Goal: Task Accomplishment & Management: Manage account settings

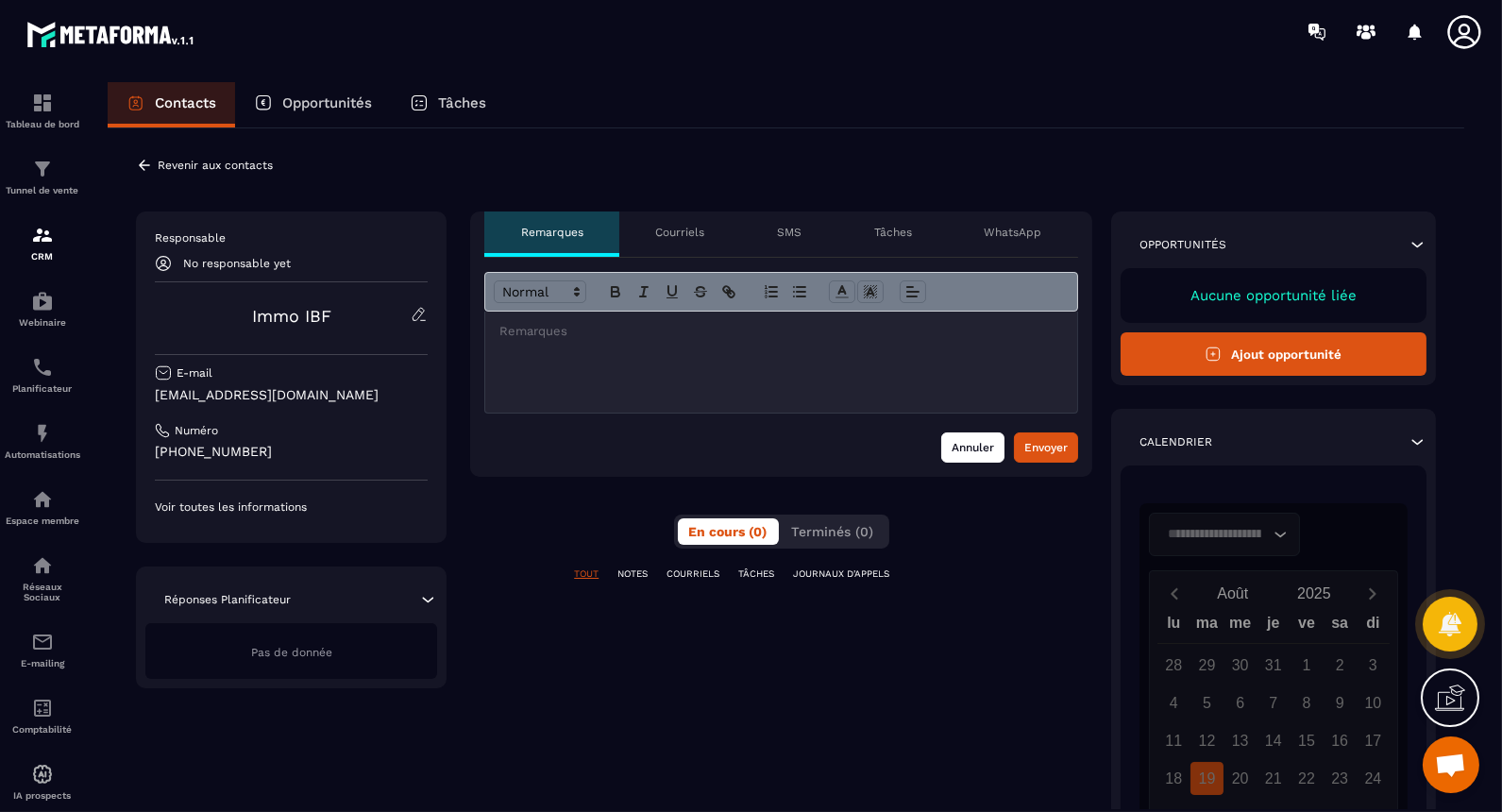
click at [984, 445] on button "Annuler" at bounding box center [973, 447] width 63 height 30
click at [987, 432] on button "Annuler" at bounding box center [973, 447] width 63 height 30
click at [935, 660] on div "**********" at bounding box center [781, 594] width 622 height 765
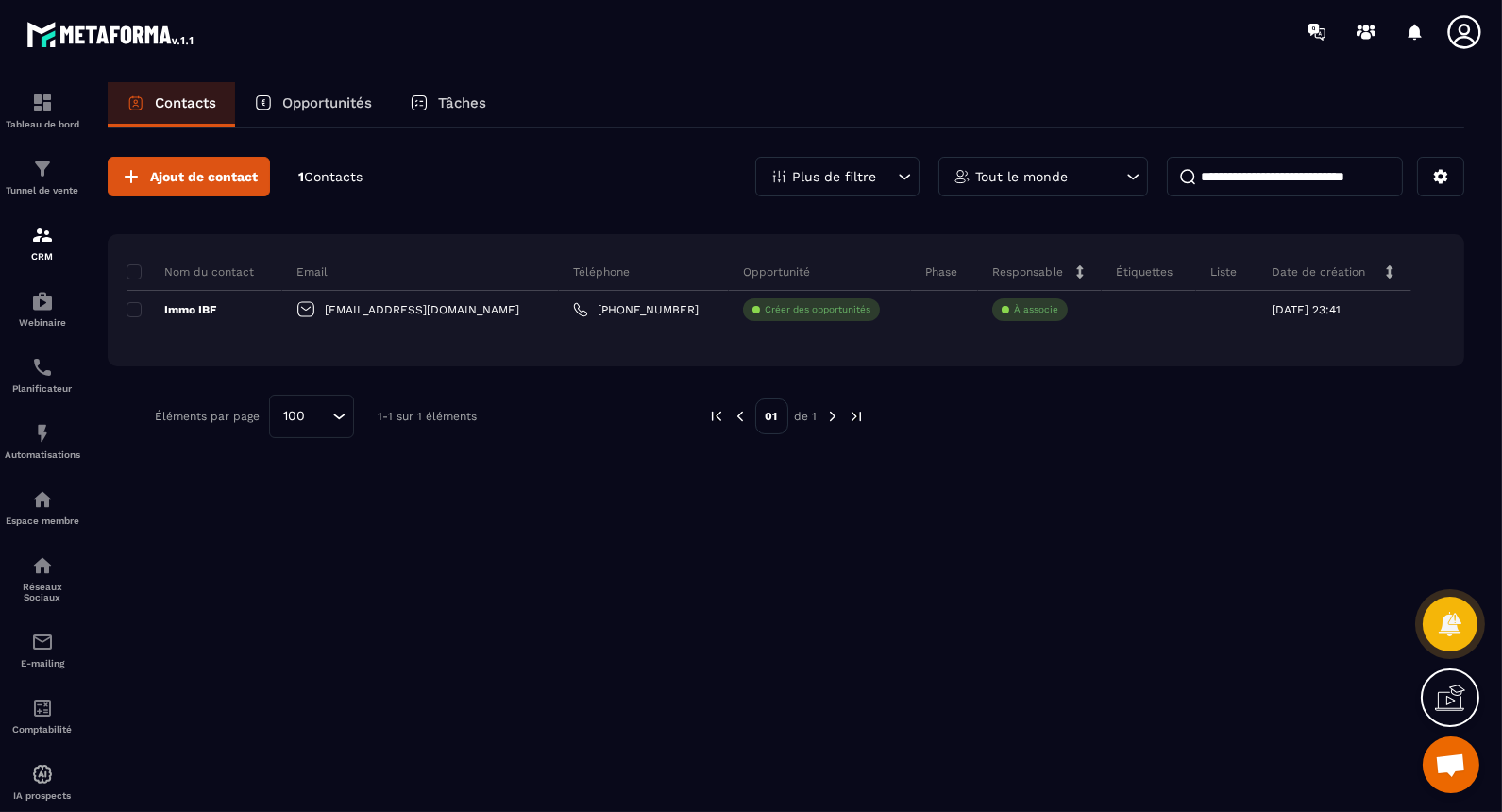
click at [1020, 170] on p "Tout le monde" at bounding box center [1022, 176] width 93 height 13
click at [1110, 167] on div "Tout le monde" at bounding box center [1044, 176] width 209 height 40
click at [1251, 184] on input at bounding box center [1285, 176] width 236 height 40
click at [1356, 177] on input at bounding box center [1285, 176] width 236 height 40
click at [1367, 182] on input at bounding box center [1285, 176] width 236 height 40
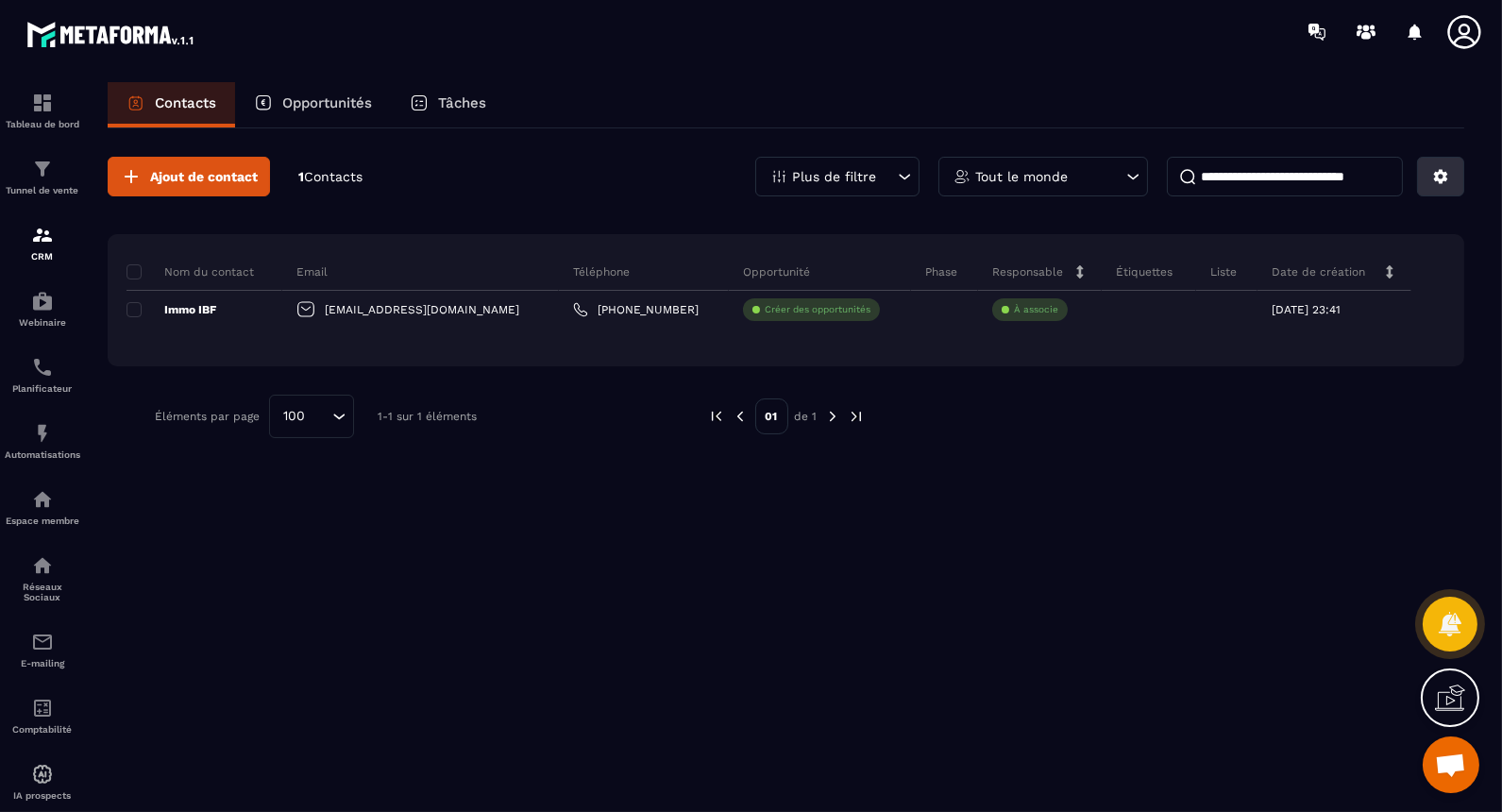
click at [1429, 179] on button at bounding box center [1440, 176] width 47 height 40
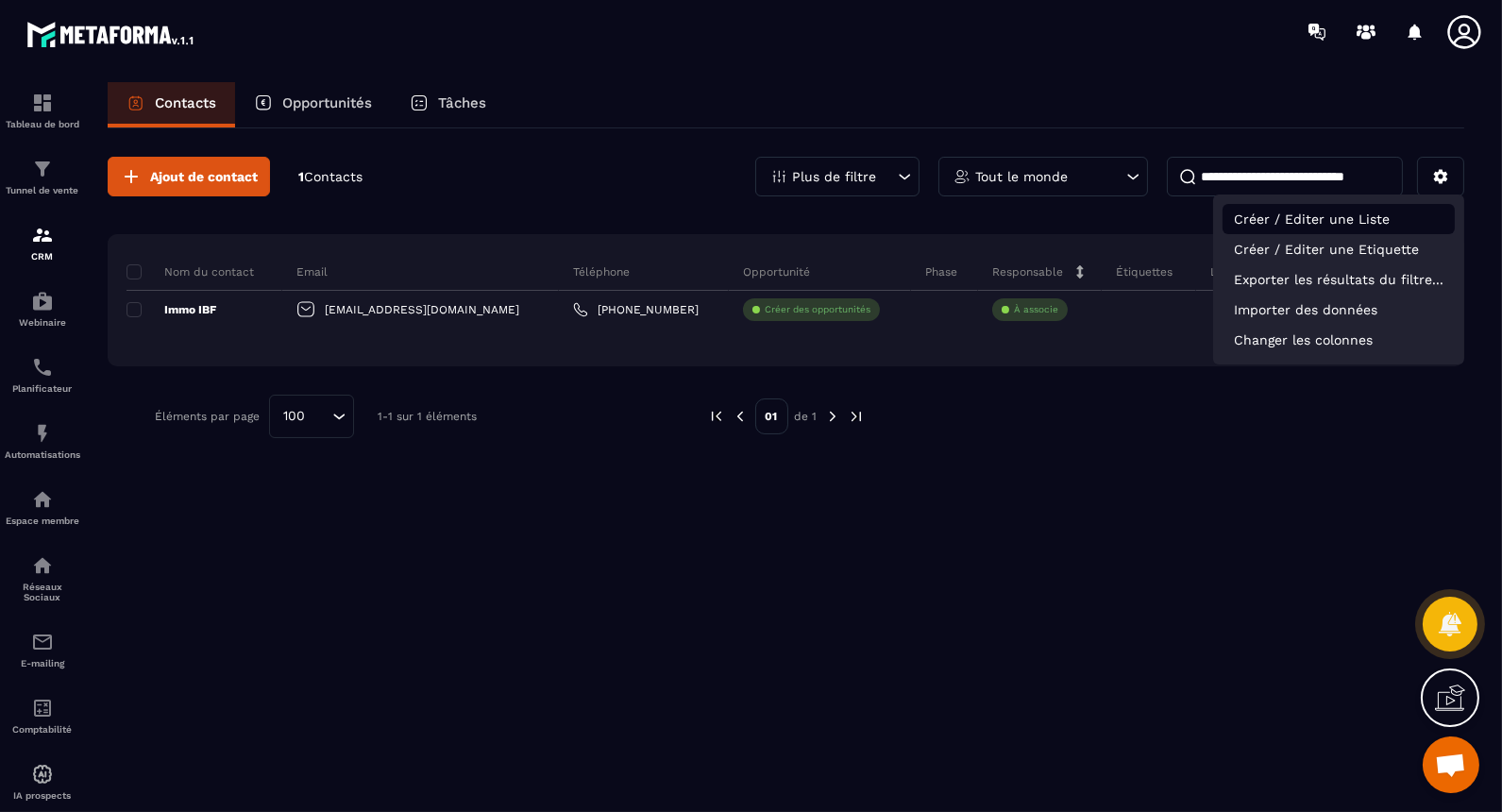
click at [1384, 214] on p "Créer / Editer une Liste" at bounding box center [1339, 219] width 232 height 30
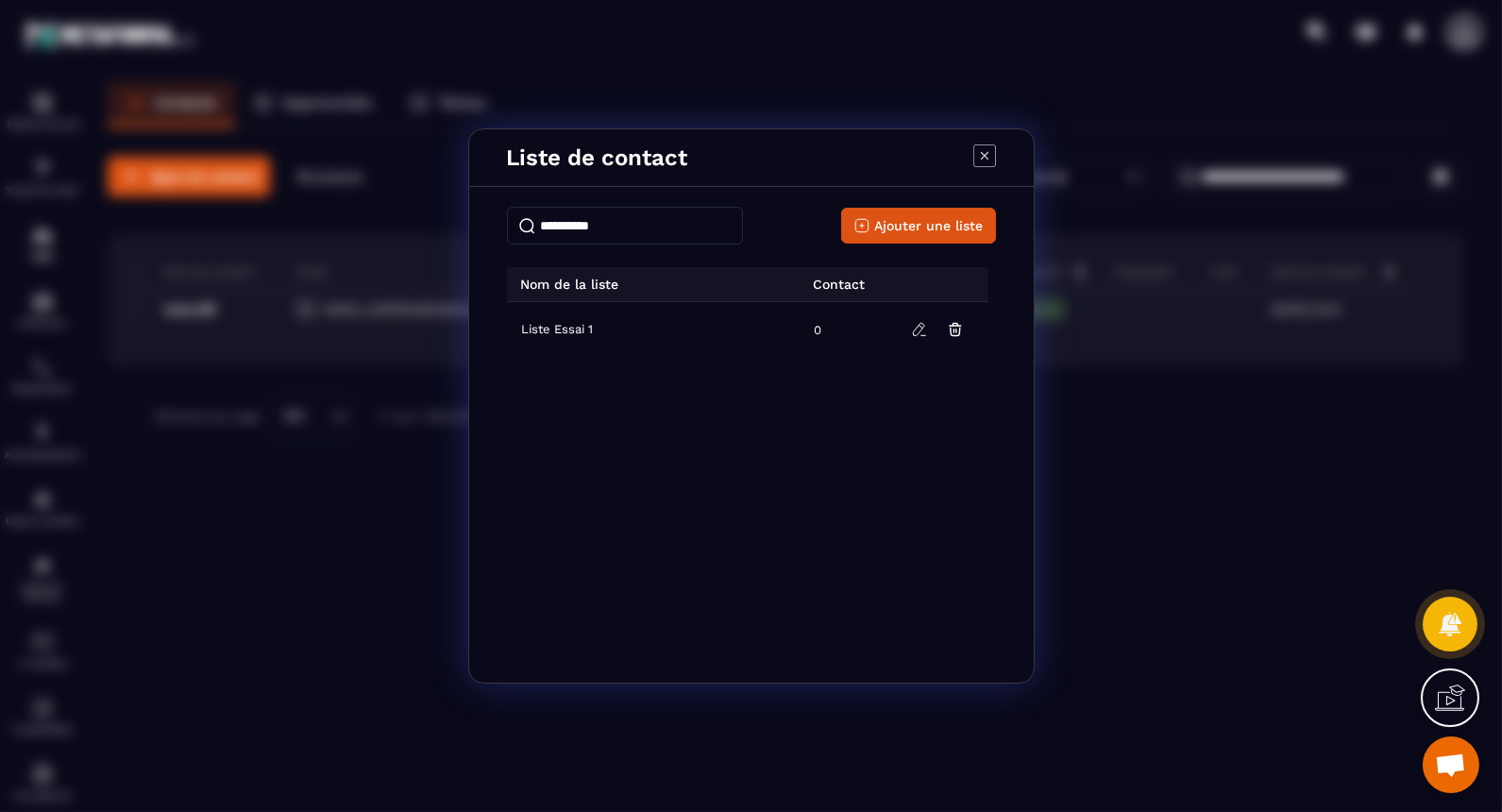
click at [592, 331] on span "Liste Essai 1" at bounding box center [558, 329] width 72 height 15
click at [559, 331] on span "Liste Essai 1" at bounding box center [558, 329] width 72 height 15
click at [988, 149] on icon "Modal window" at bounding box center [985, 155] width 23 height 23
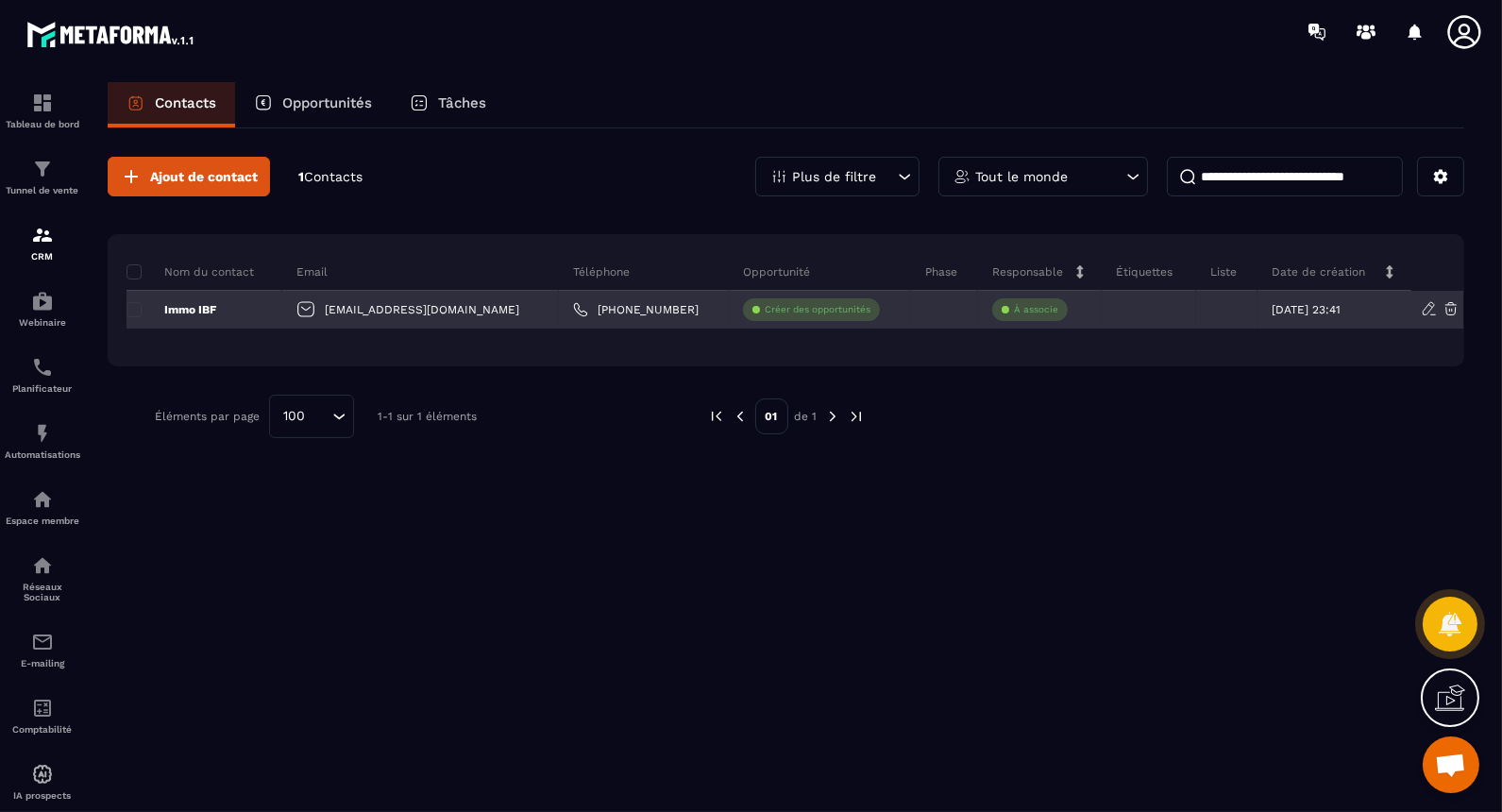
click at [309, 311] on div "[EMAIL_ADDRESS][DOMAIN_NAME]" at bounding box center [421, 310] width 277 height 38
drag, startPoint x: 309, startPoint y: 311, endPoint x: 397, endPoint y: 311, distance: 88.0
click at [397, 311] on div "[EMAIL_ADDRESS][DOMAIN_NAME]" at bounding box center [421, 310] width 277 height 38
click at [172, 308] on p "Immo IBF" at bounding box center [171, 309] width 90 height 15
